Goal: Submit feedback/report problem

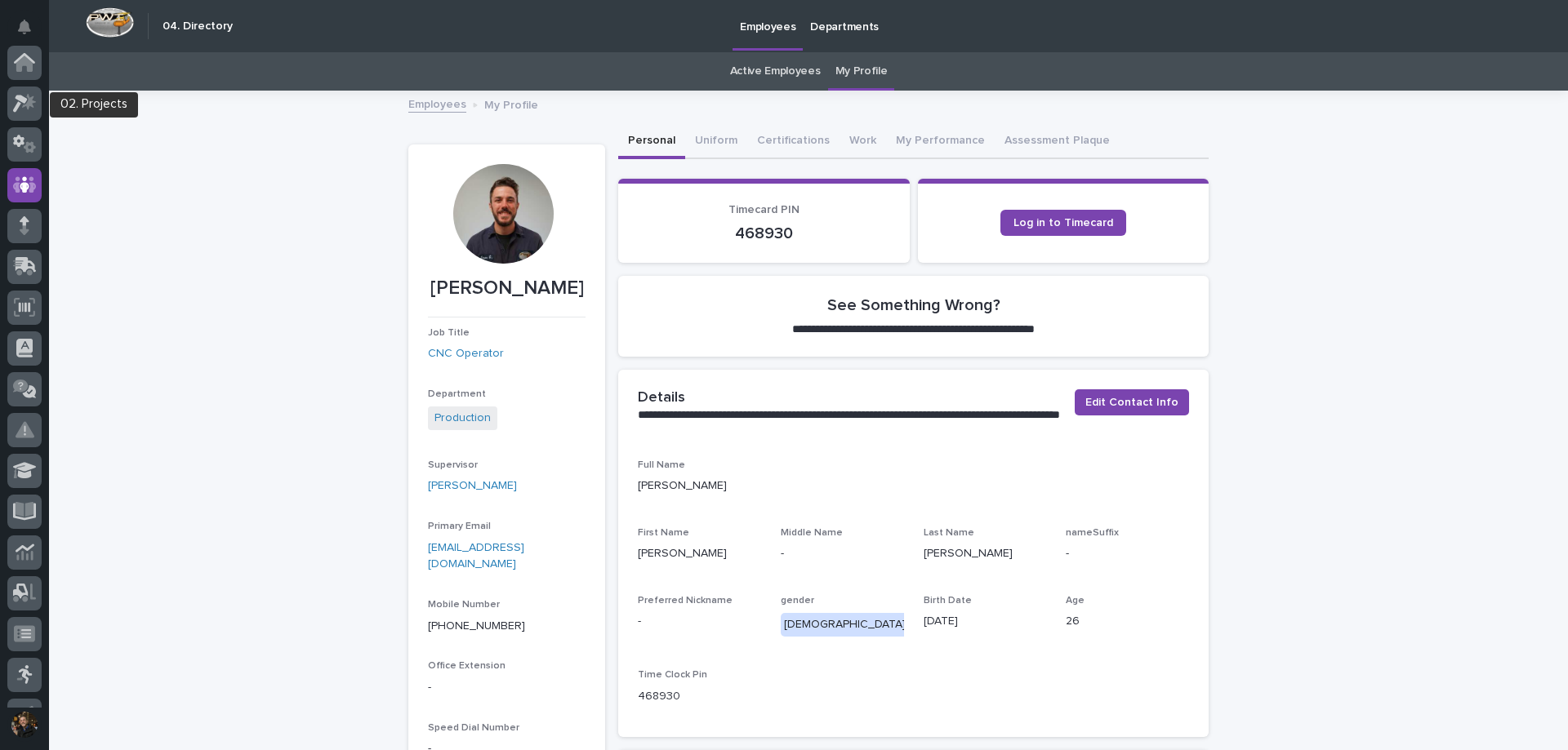
click at [7, 90] on div at bounding box center [25, 376] width 49 height 662
click at [10, 98] on div at bounding box center [25, 103] width 34 height 34
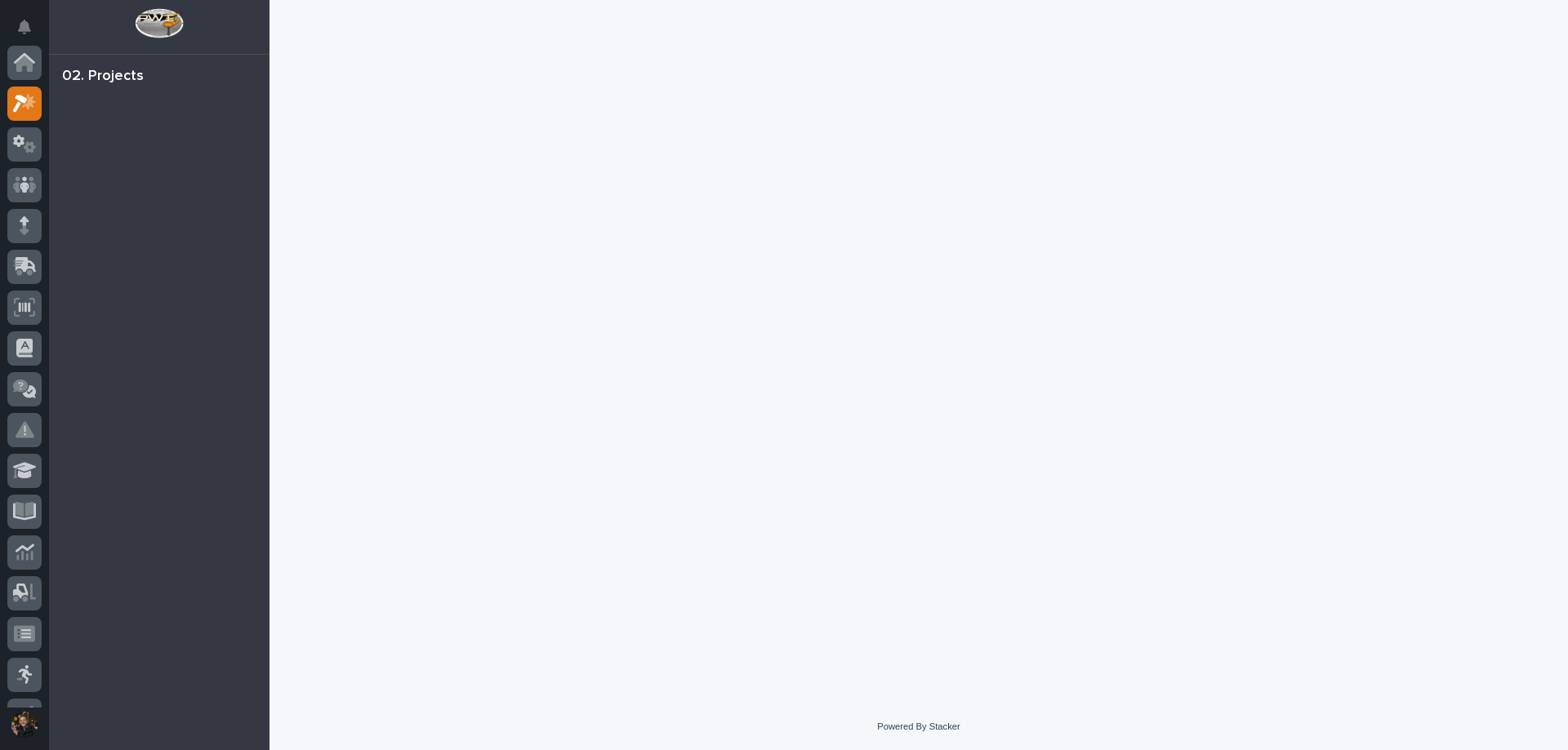
scroll to position [41, 0]
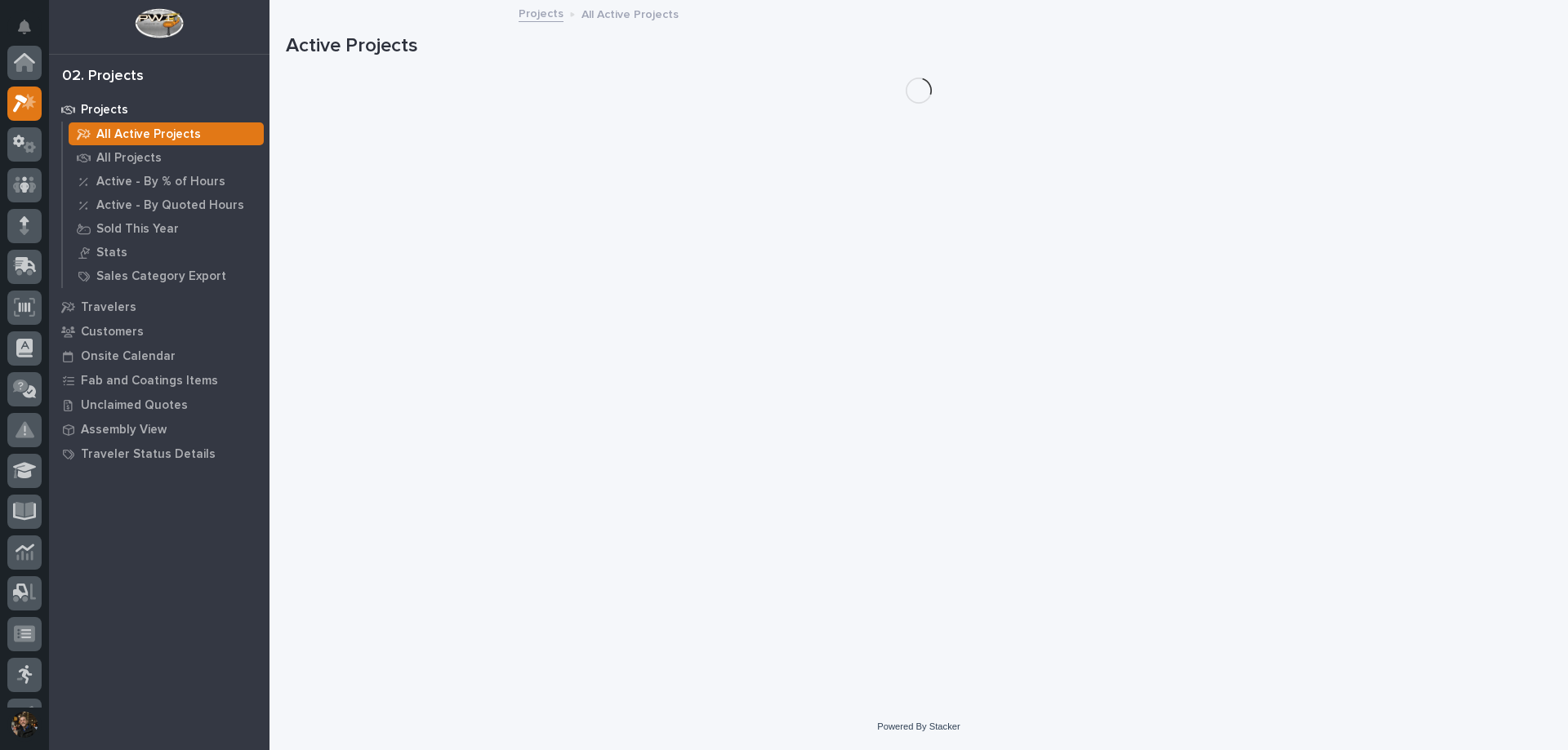
scroll to position [41, 0]
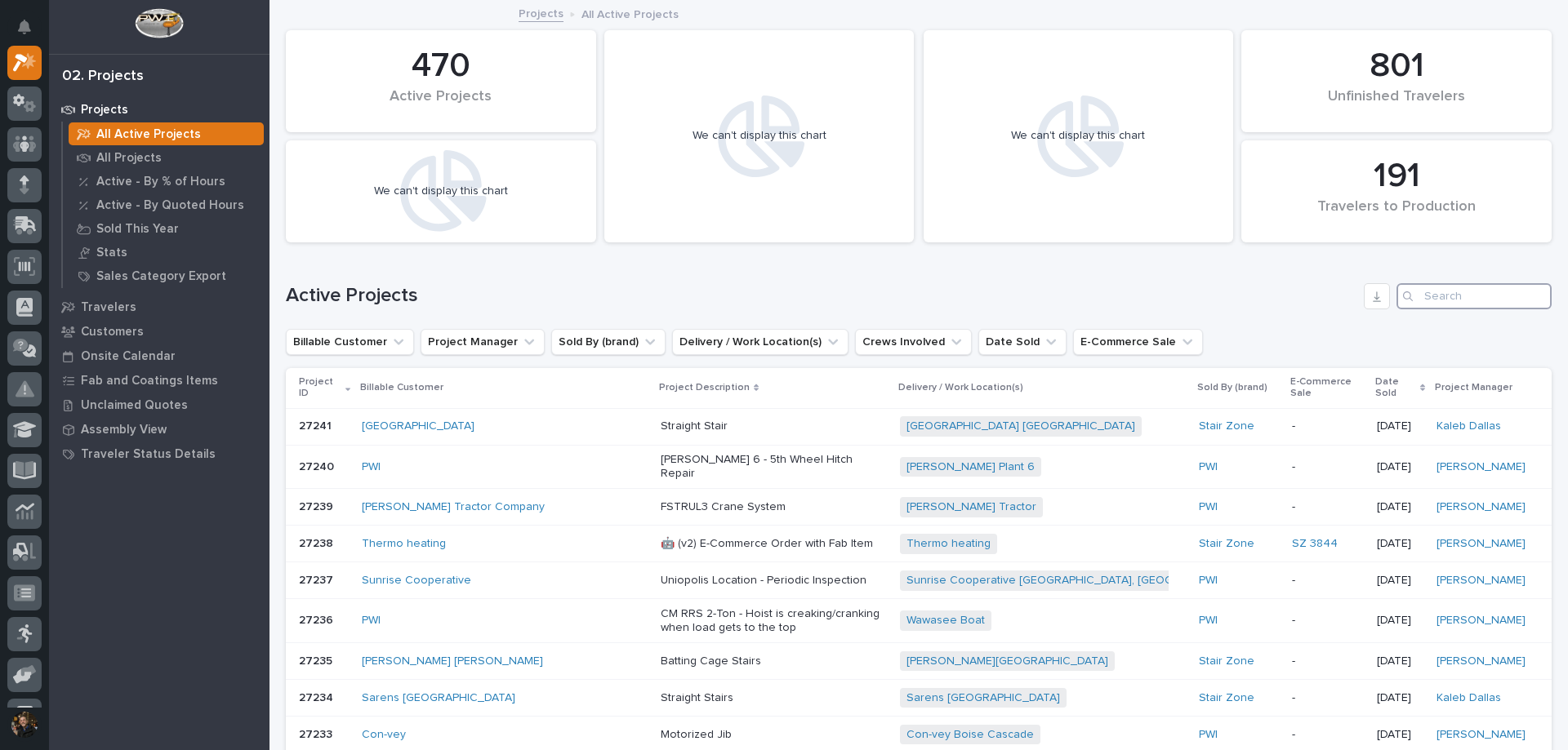
click at [1451, 303] on input "Search" at bounding box center [1474, 296] width 155 height 27
type input "26405"
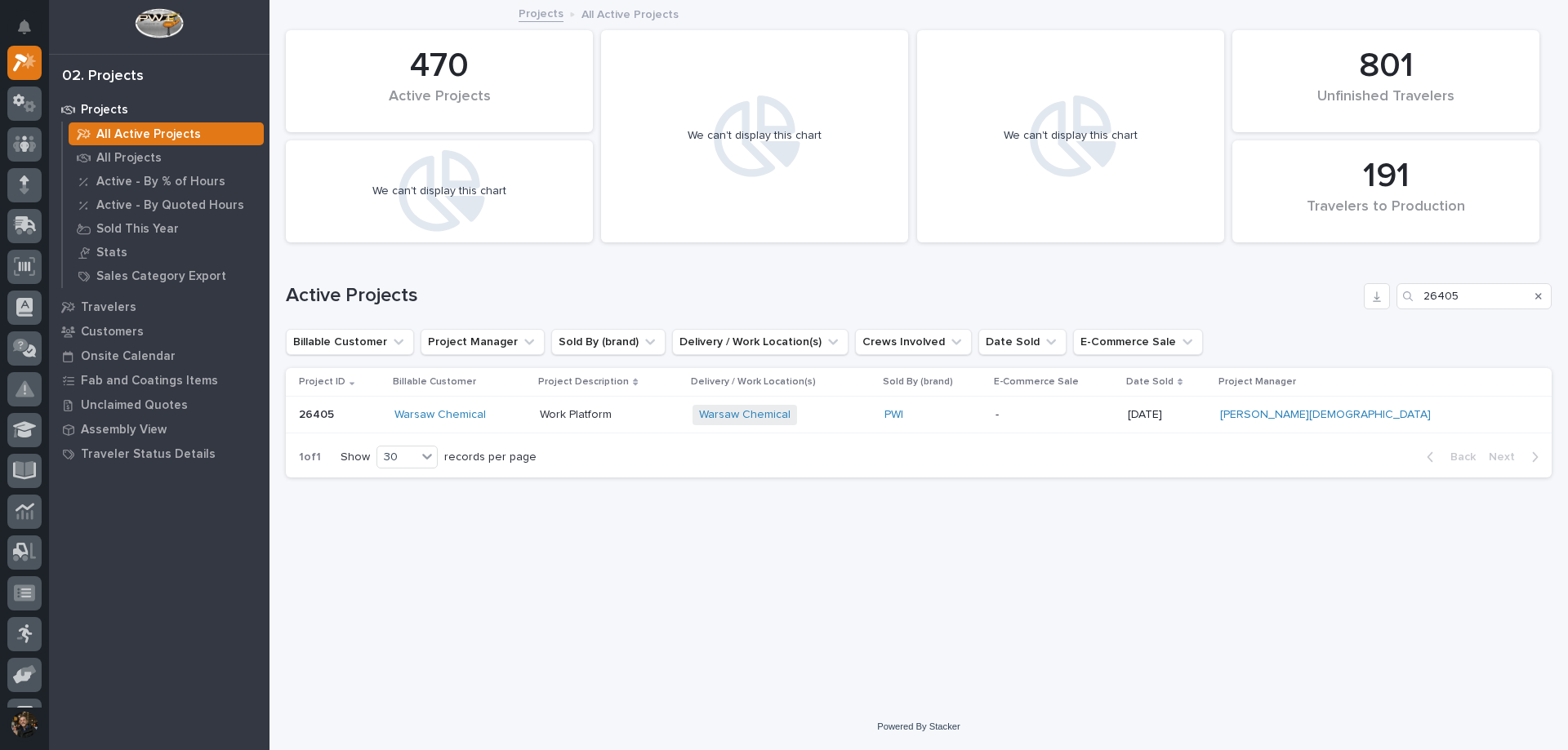
click at [527, 417] on div "Warsaw Chemical" at bounding box center [460, 415] width 133 height 14
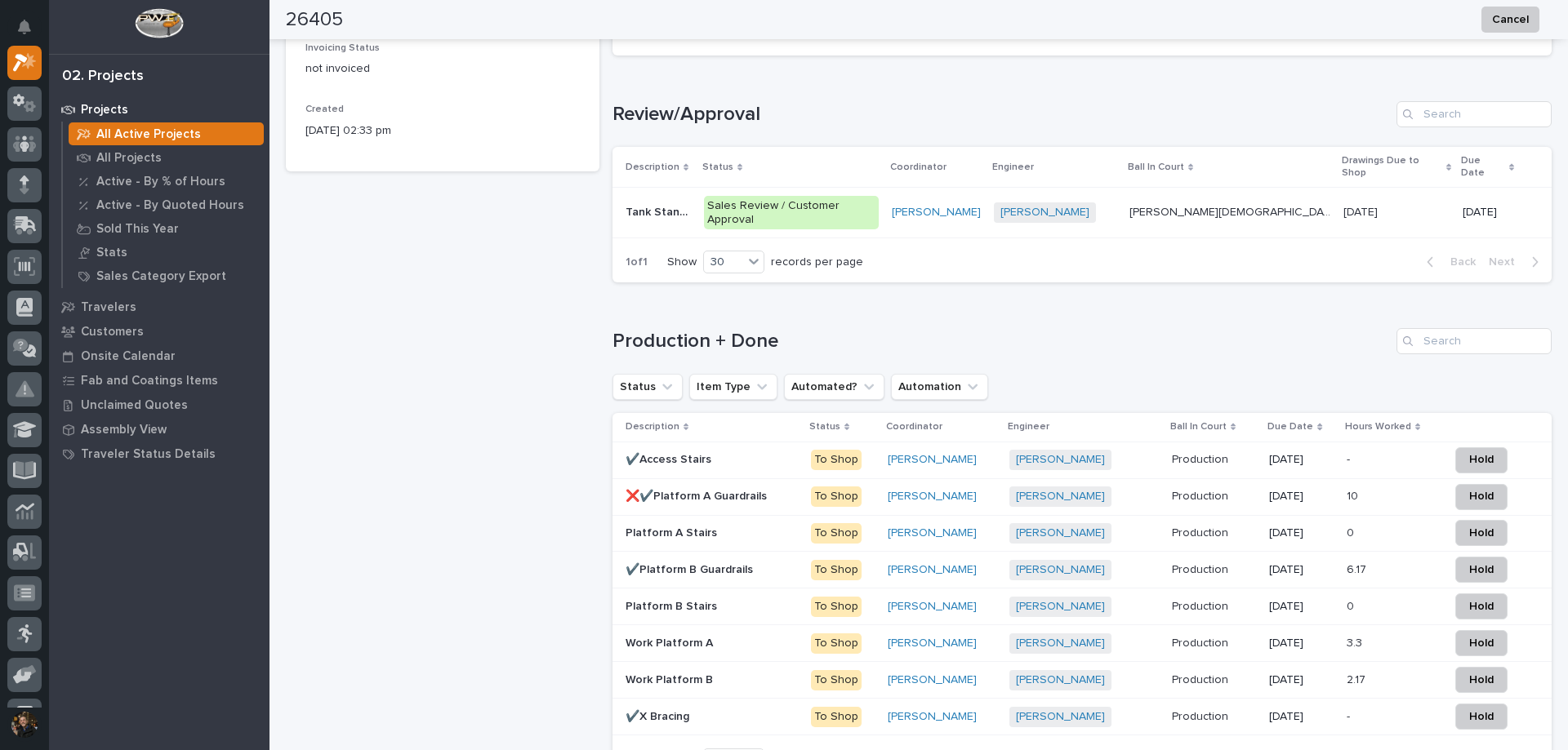
scroll to position [1139, 0]
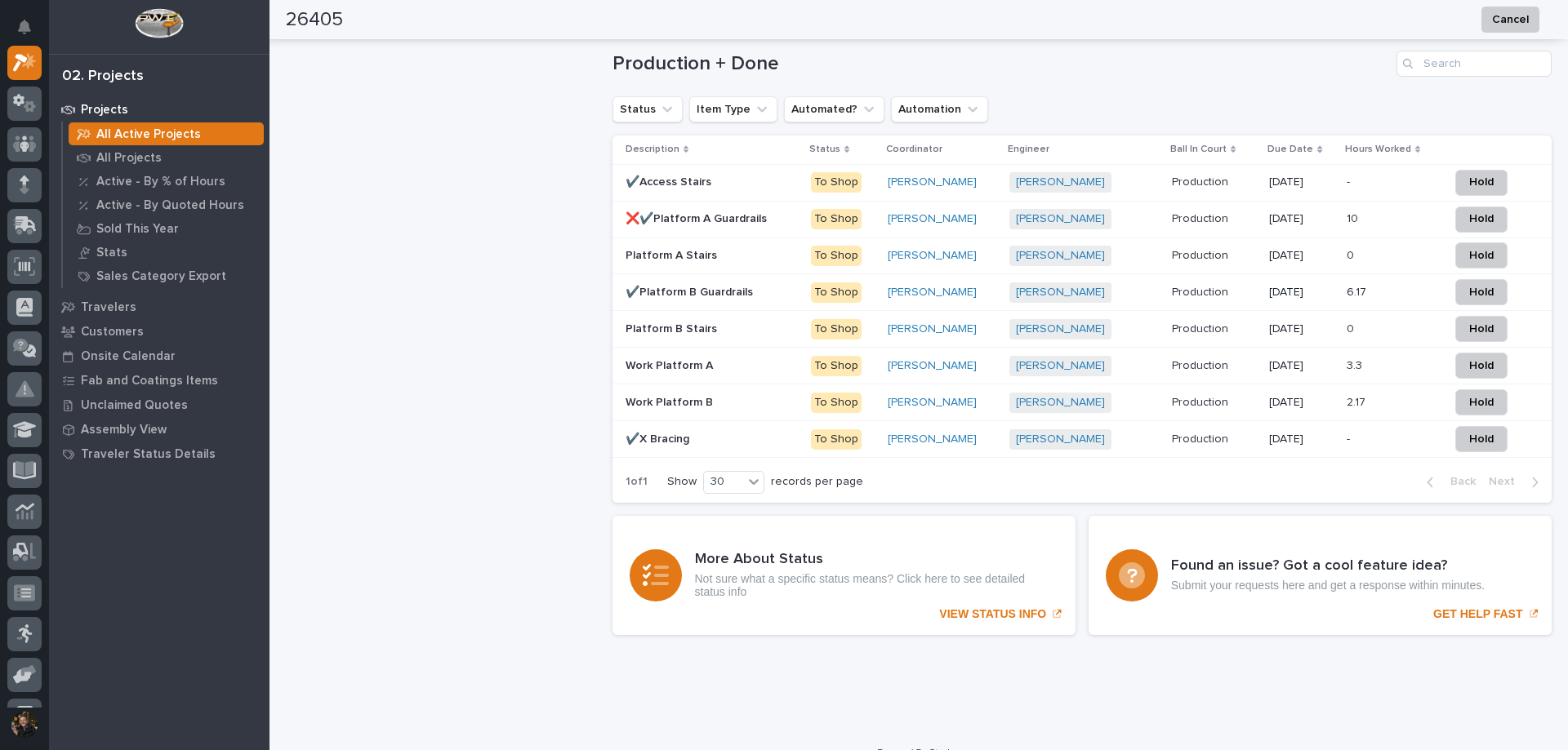
click at [739, 359] on p at bounding box center [712, 366] width 173 height 14
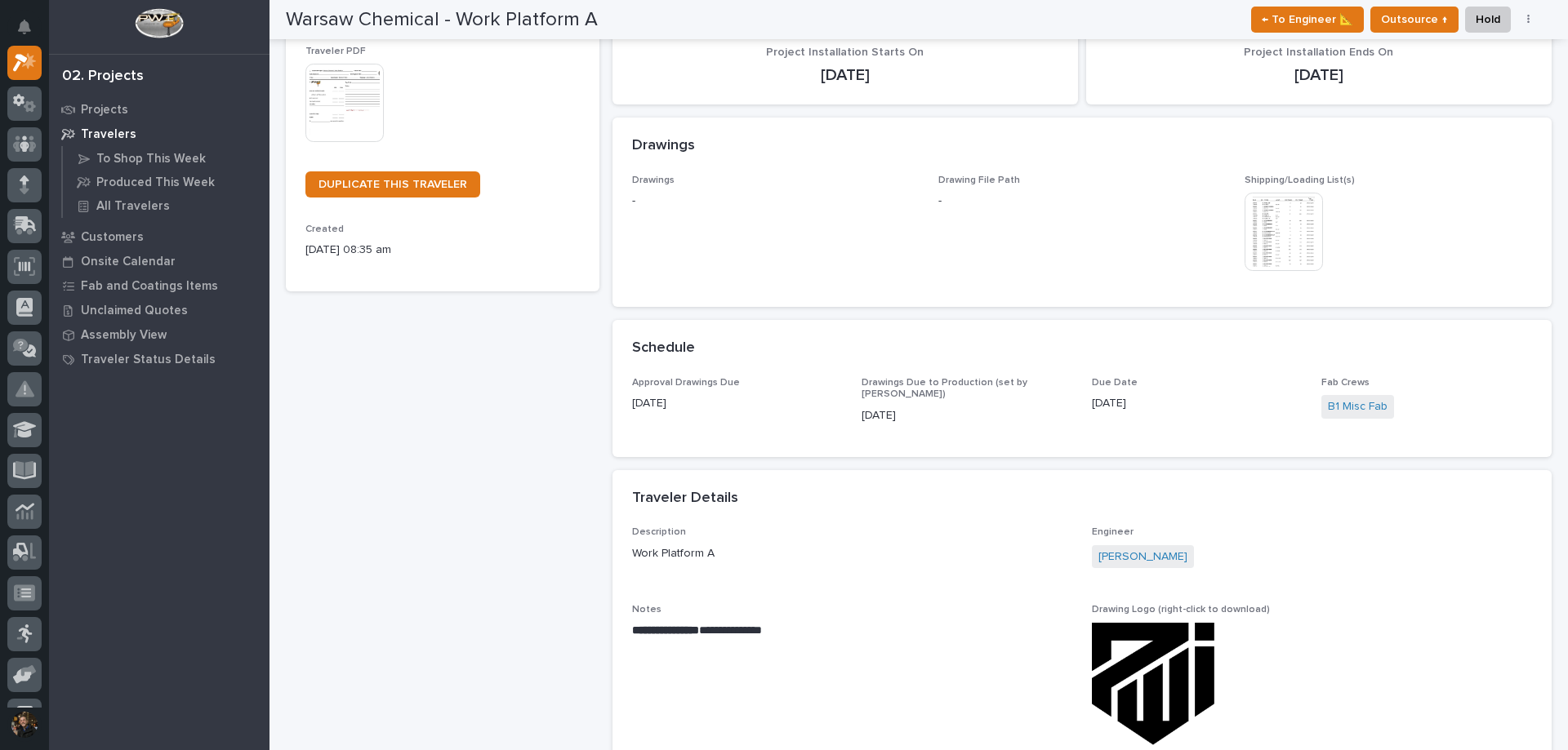
scroll to position [23, 0]
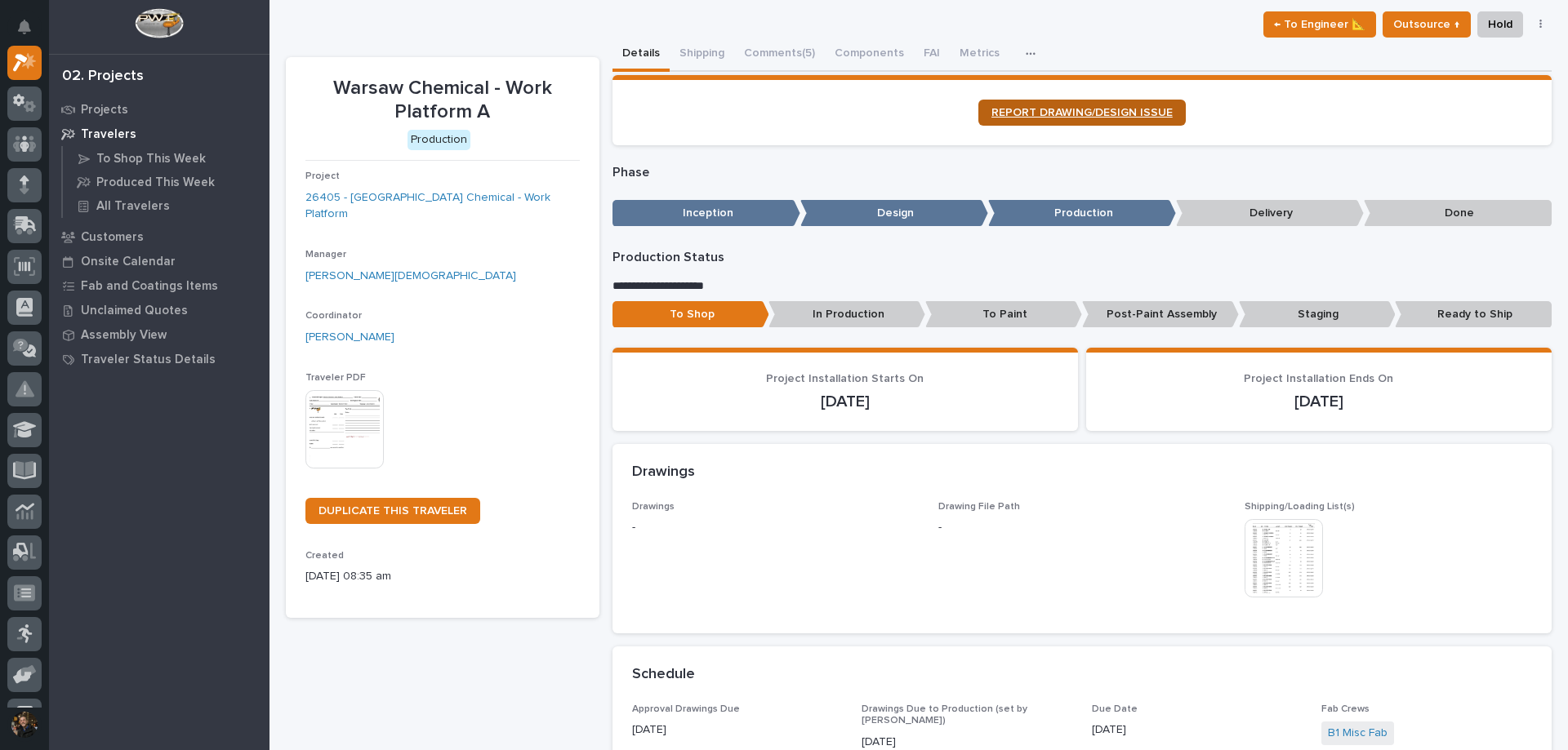
click at [1054, 117] on span "REPORT DRAWING/DESIGN ISSUE" at bounding box center [1081, 113] width 181 height 11
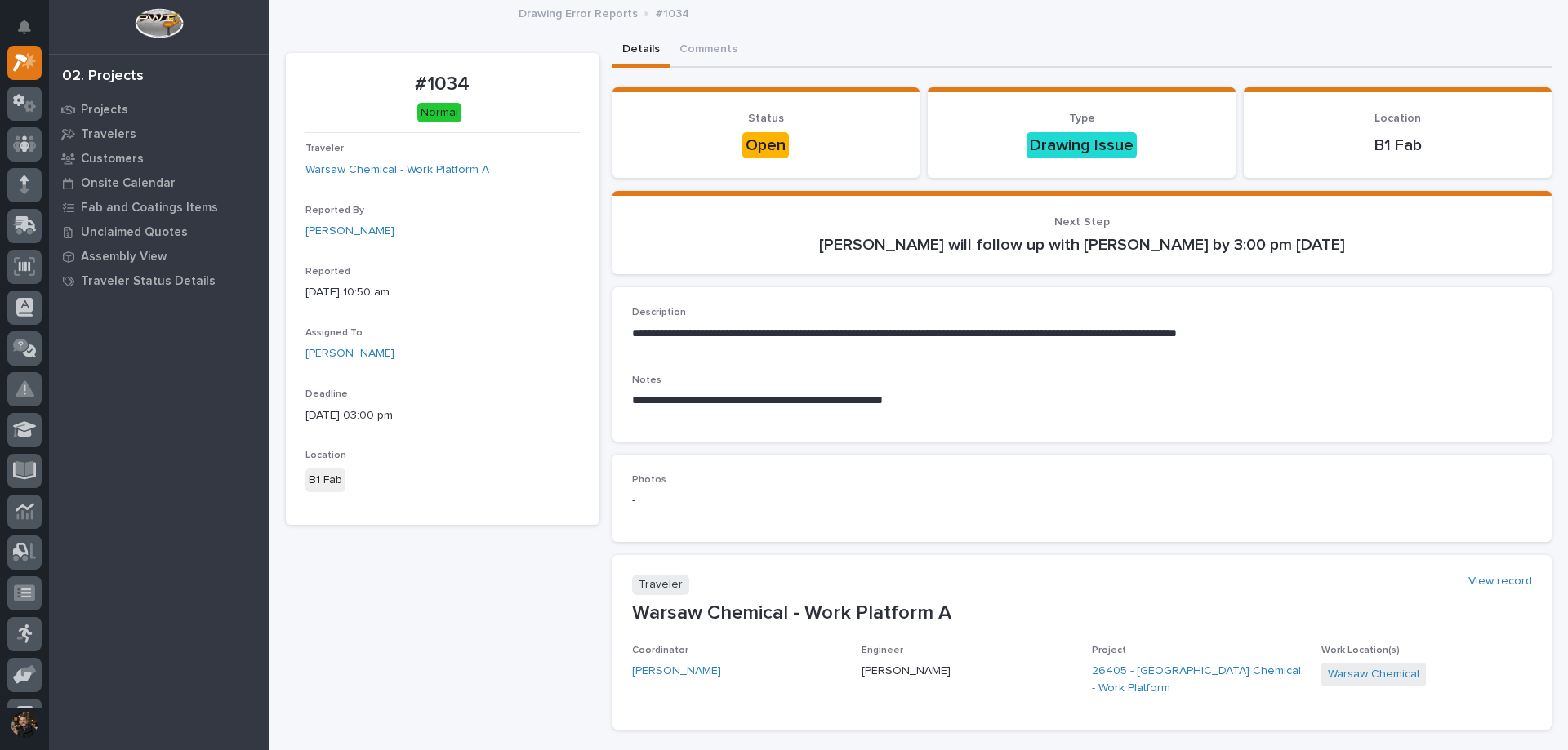
click at [387, 749] on div "**********" at bounding box center [918, 392] width 1282 height 783
